Goal: Information Seeking & Learning: Check status

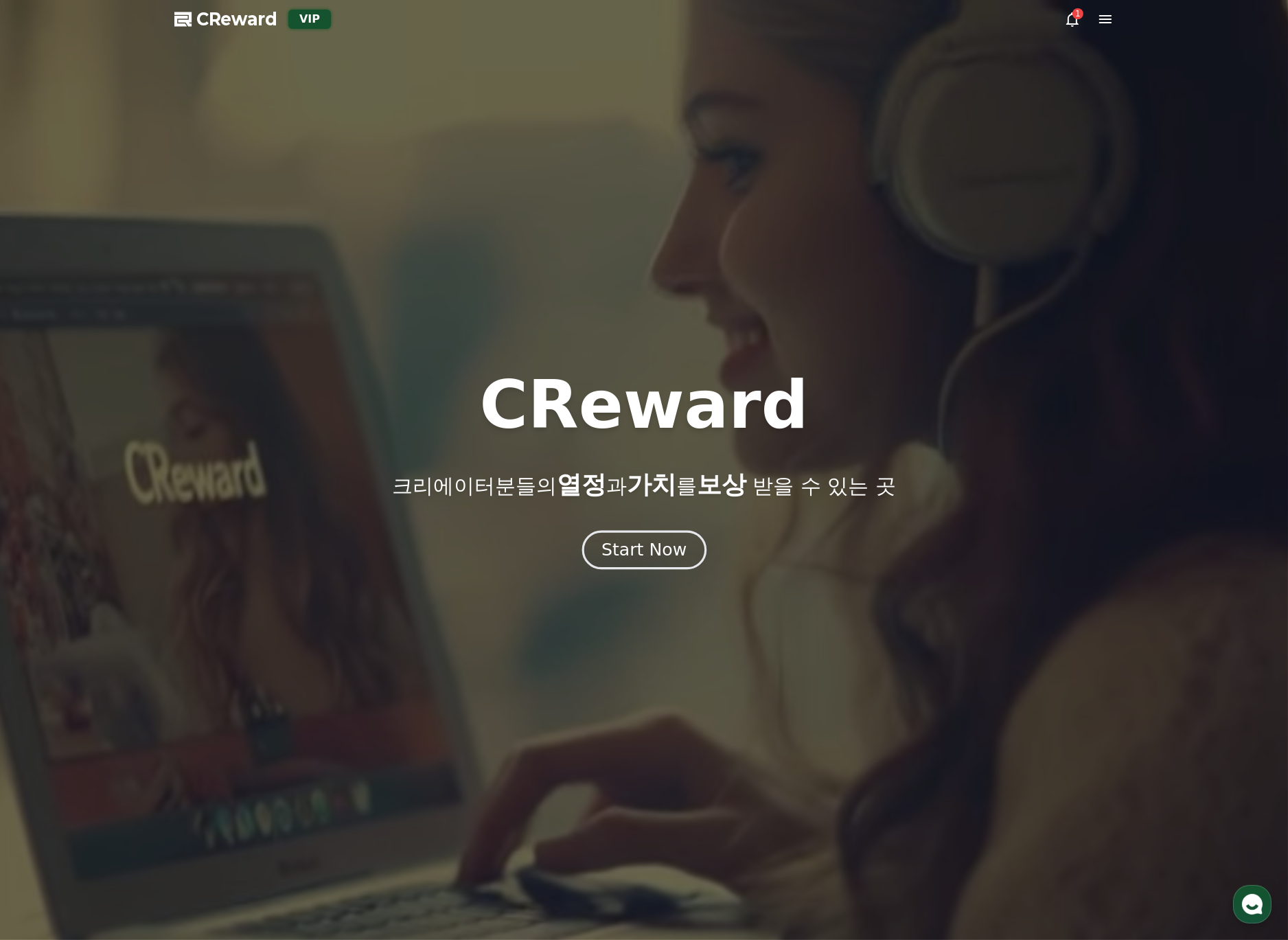
click at [674, 558] on div "Start Now" at bounding box center [644, 550] width 85 height 24
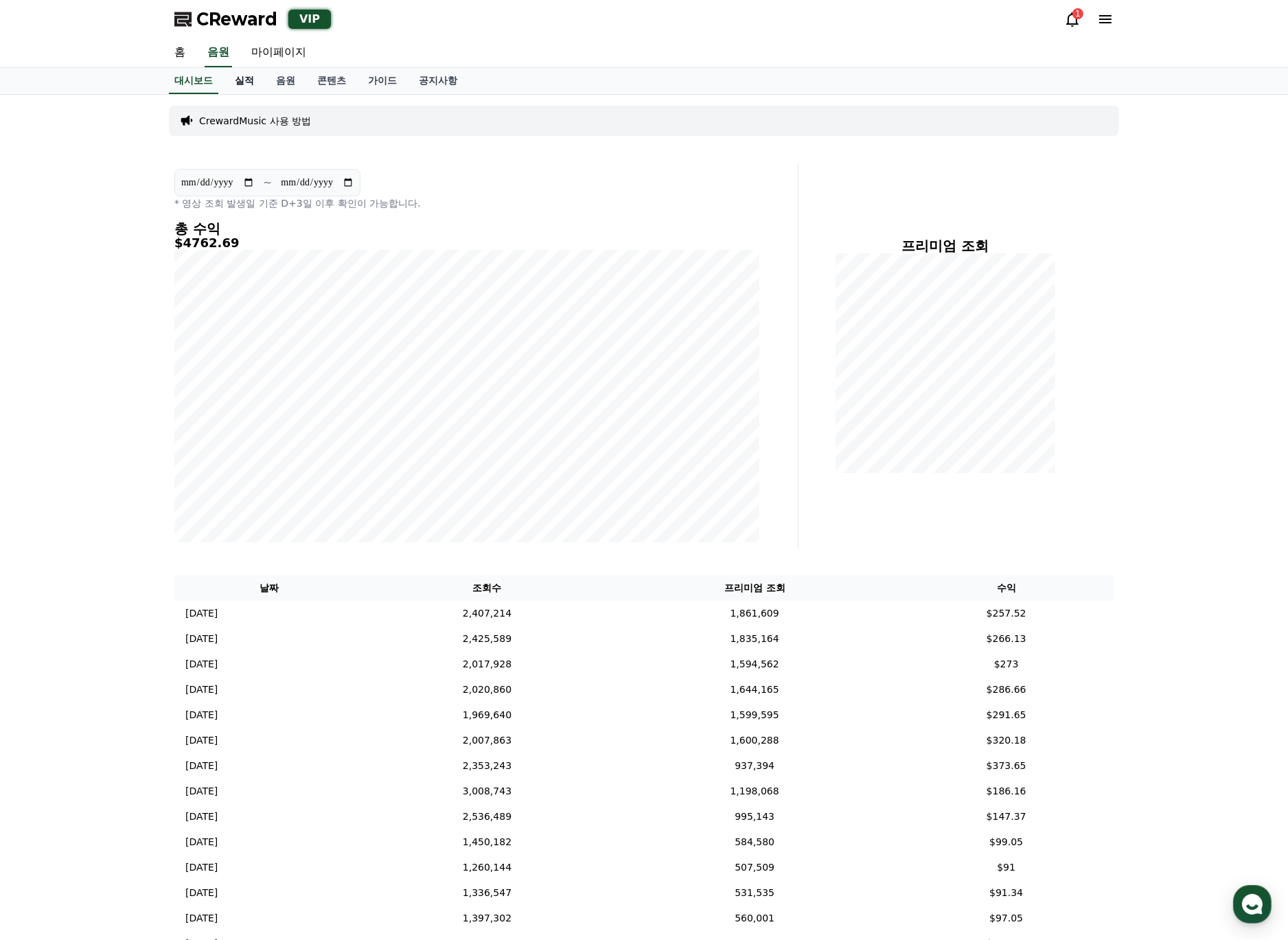
click at [241, 88] on link "실적" at bounding box center [244, 81] width 41 height 26
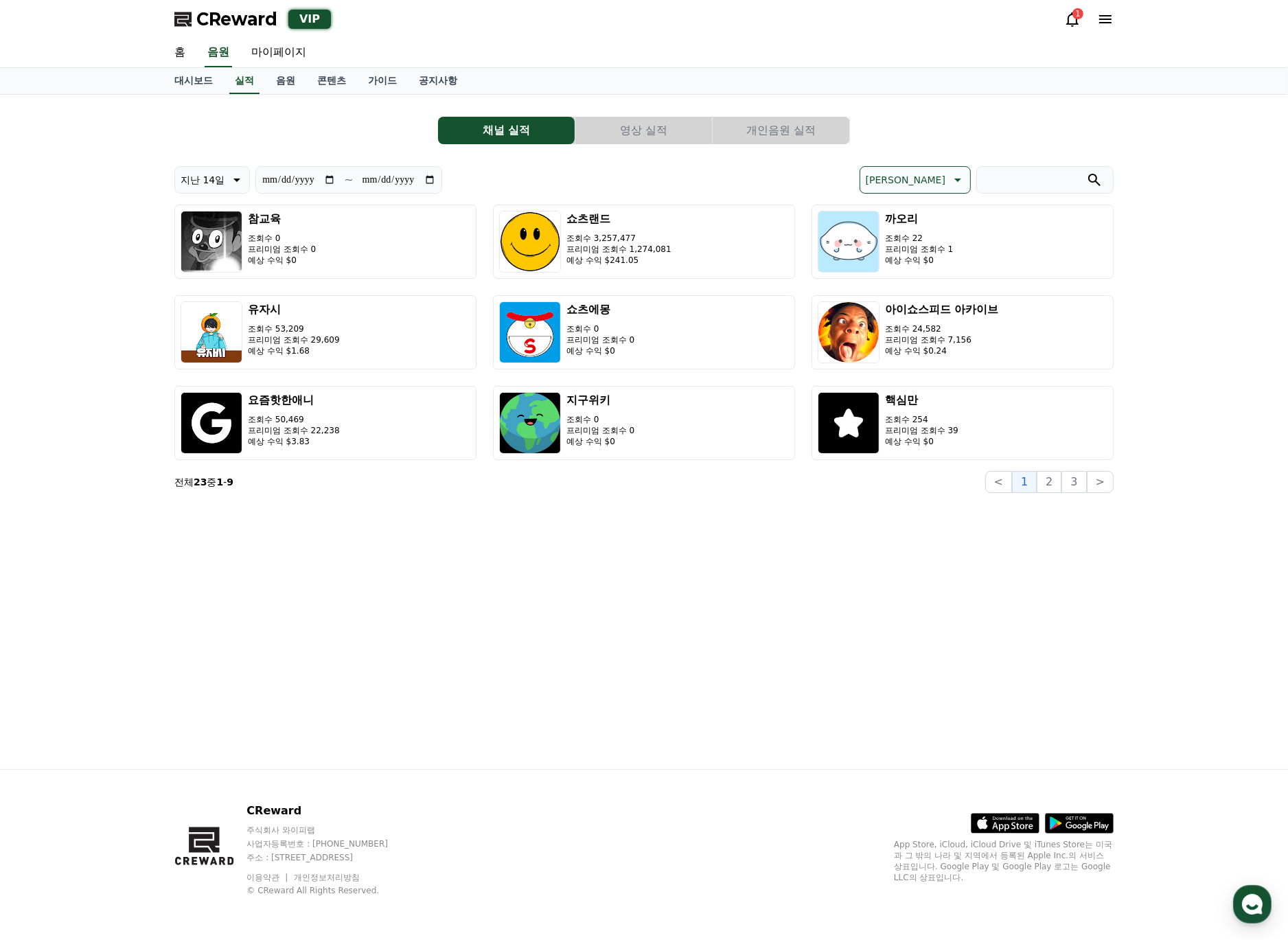
click at [670, 129] on button "영상 실적" at bounding box center [644, 130] width 137 height 27
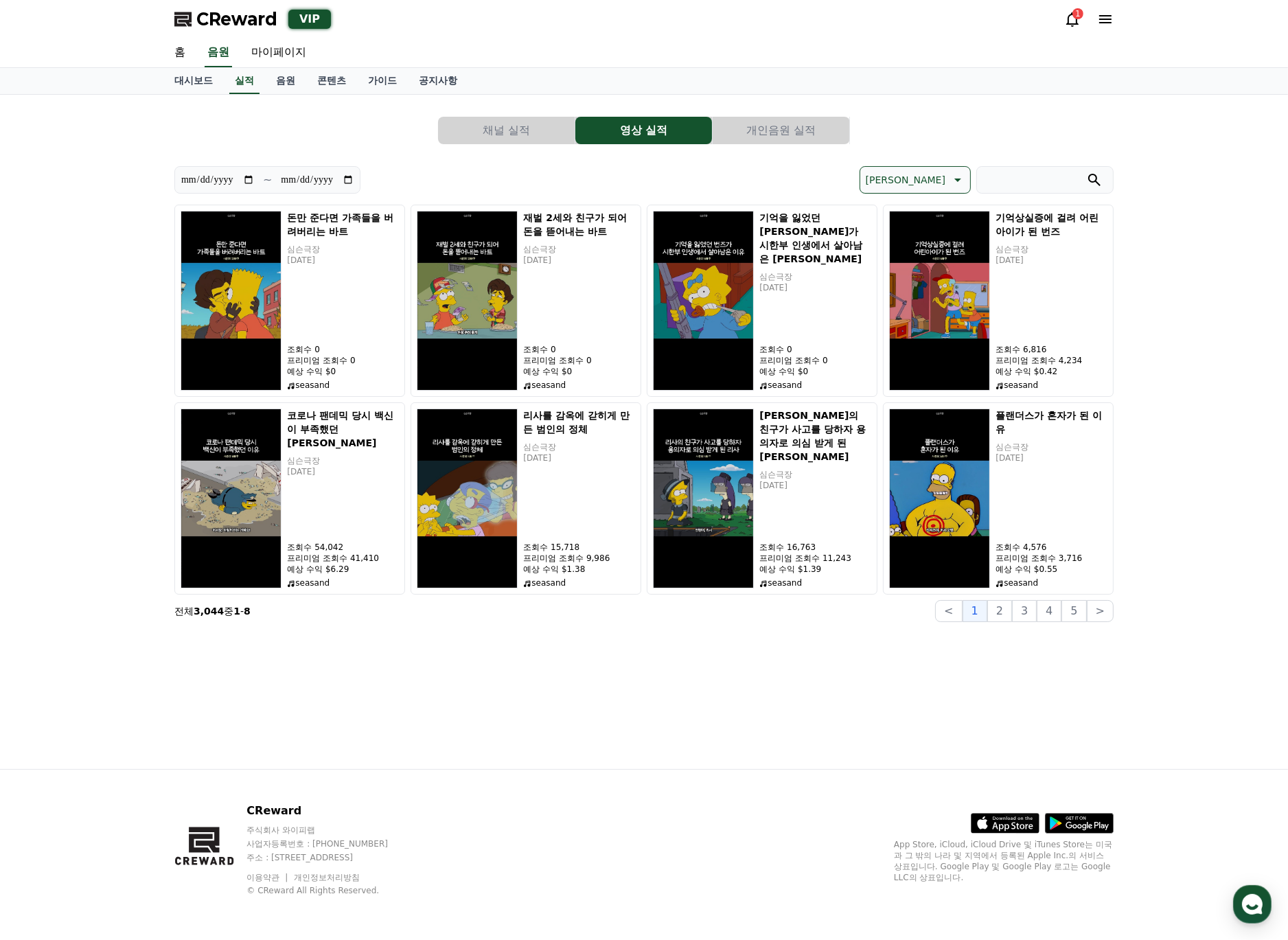
click at [808, 129] on button "개인음원 실적" at bounding box center [781, 130] width 137 height 27
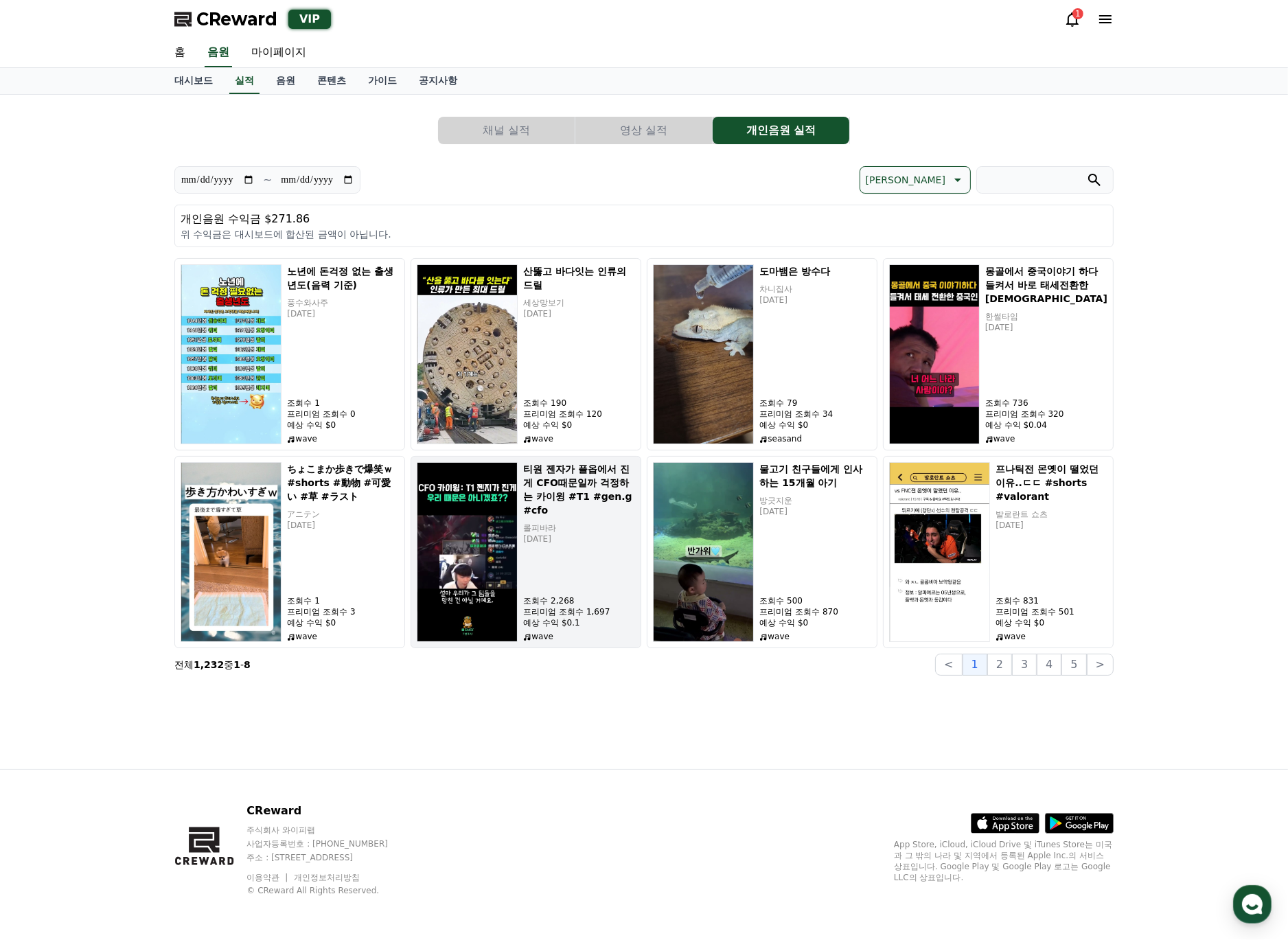
click at [596, 558] on div "[PERSON_NAME]가 플옵에서 진게 CFO때문일까 걱정하는 카이윙 #T1 #gen.g #cfo 롤피바라 [DATE] 조회수 2,268 프…" at bounding box center [579, 552] width 112 height 180
